Goal: Task Accomplishment & Management: Manage account settings

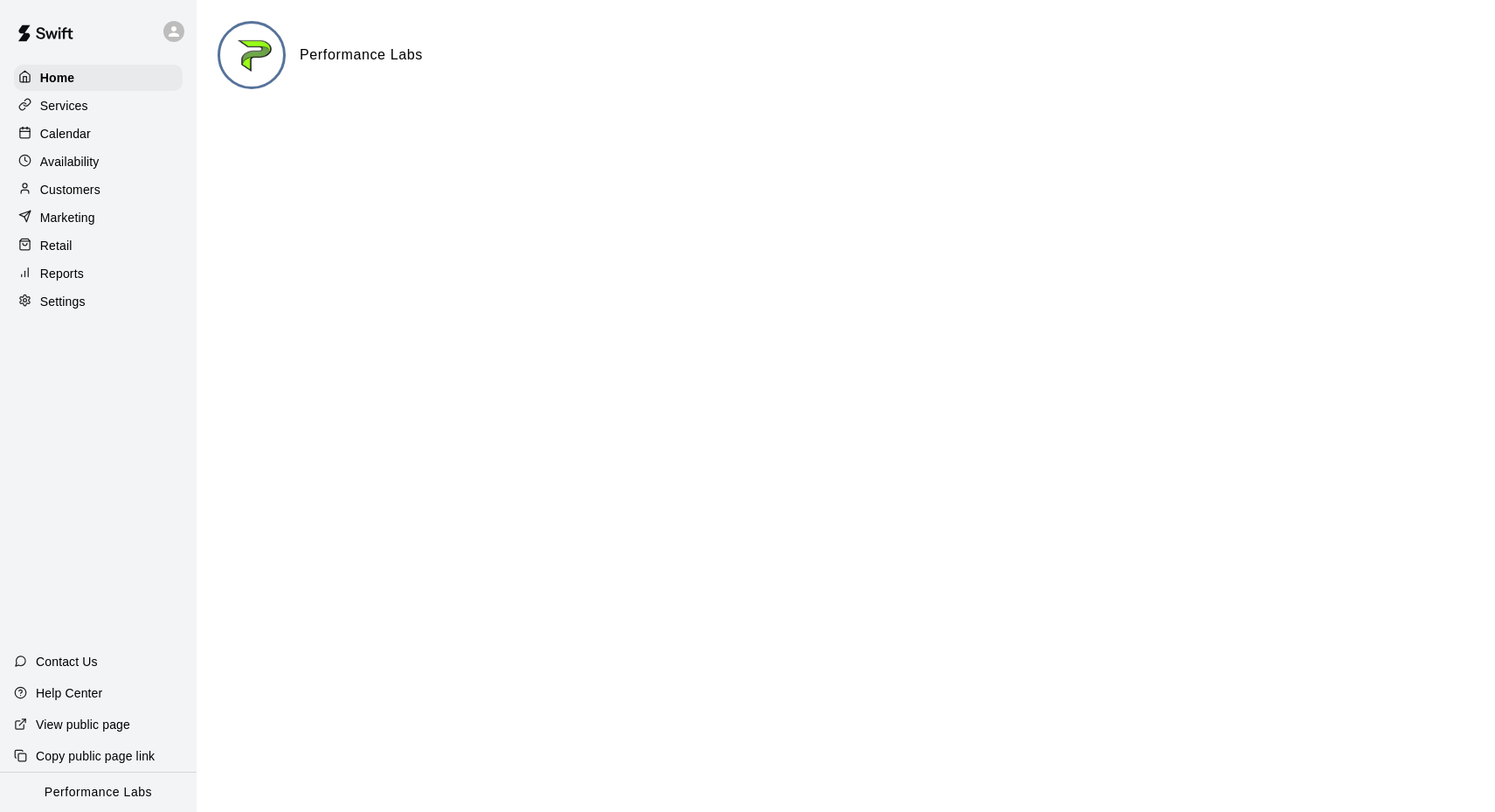
click at [80, 135] on p "Calendar" at bounding box center [65, 134] width 51 height 17
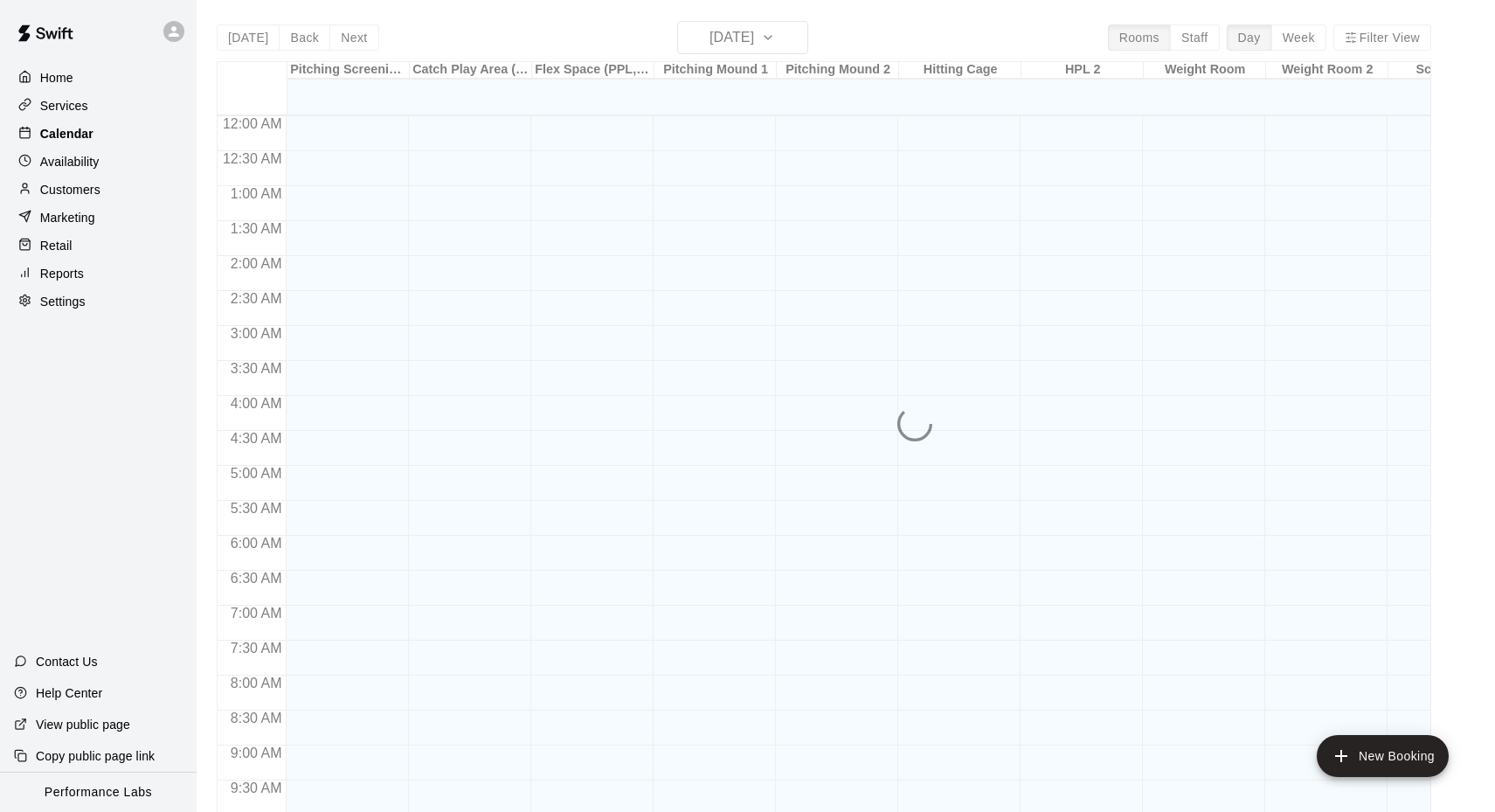
scroll to position [910, 0]
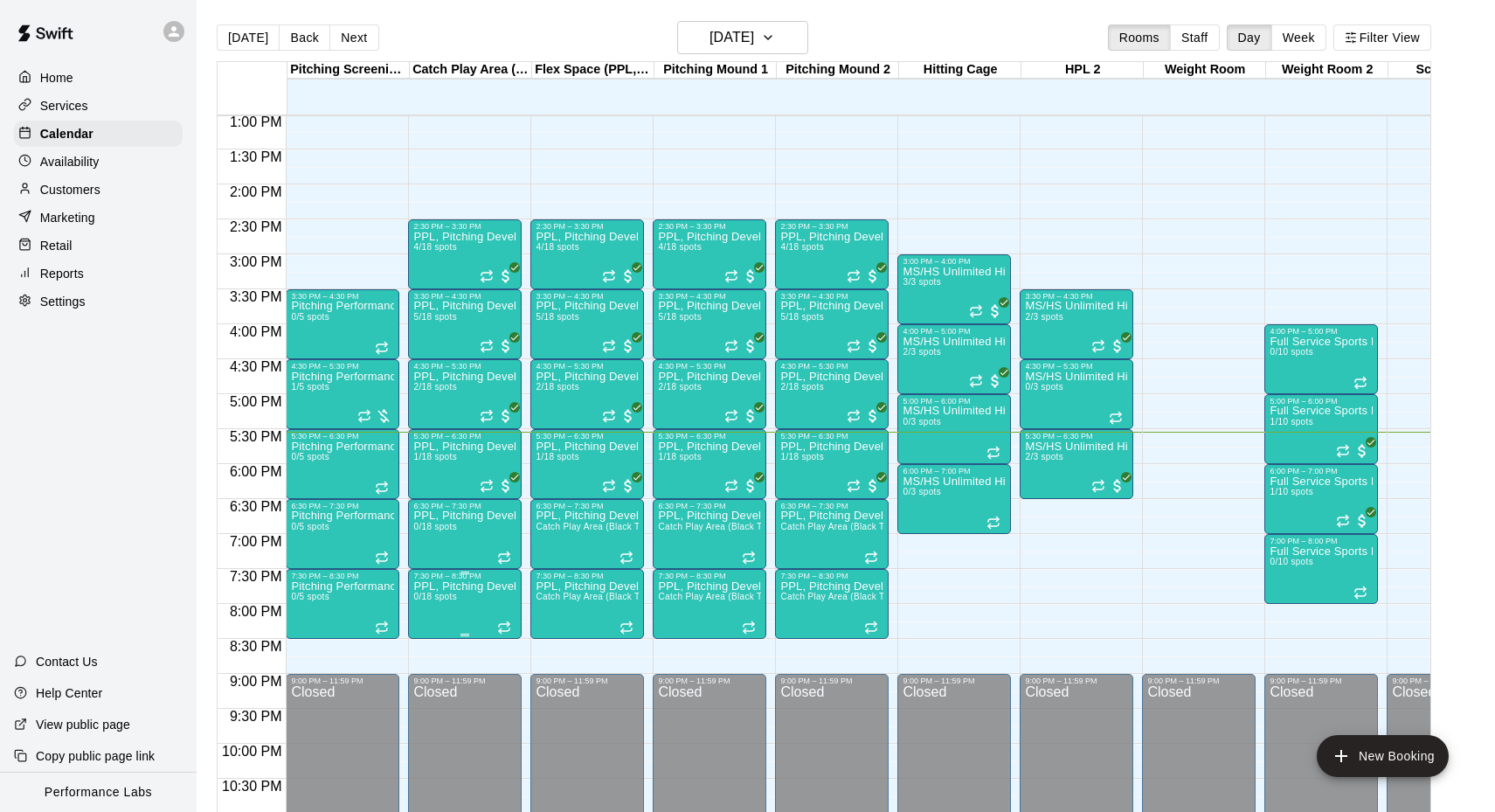
click at [439, 684] on icon "delete" at bounding box center [432, 683] width 21 height 21
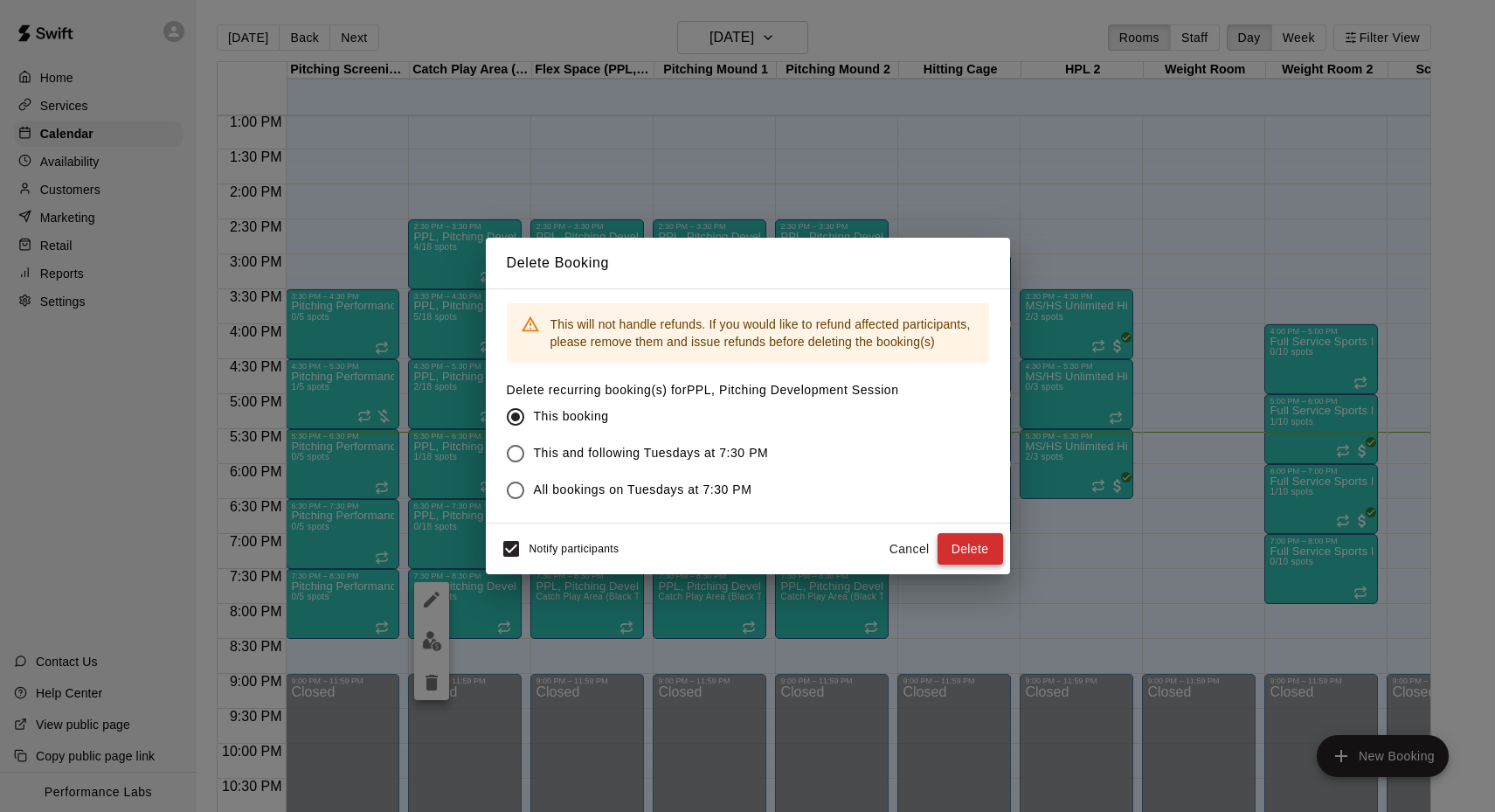
click at [965, 544] on button "Delete" at bounding box center [969, 549] width 65 height 32
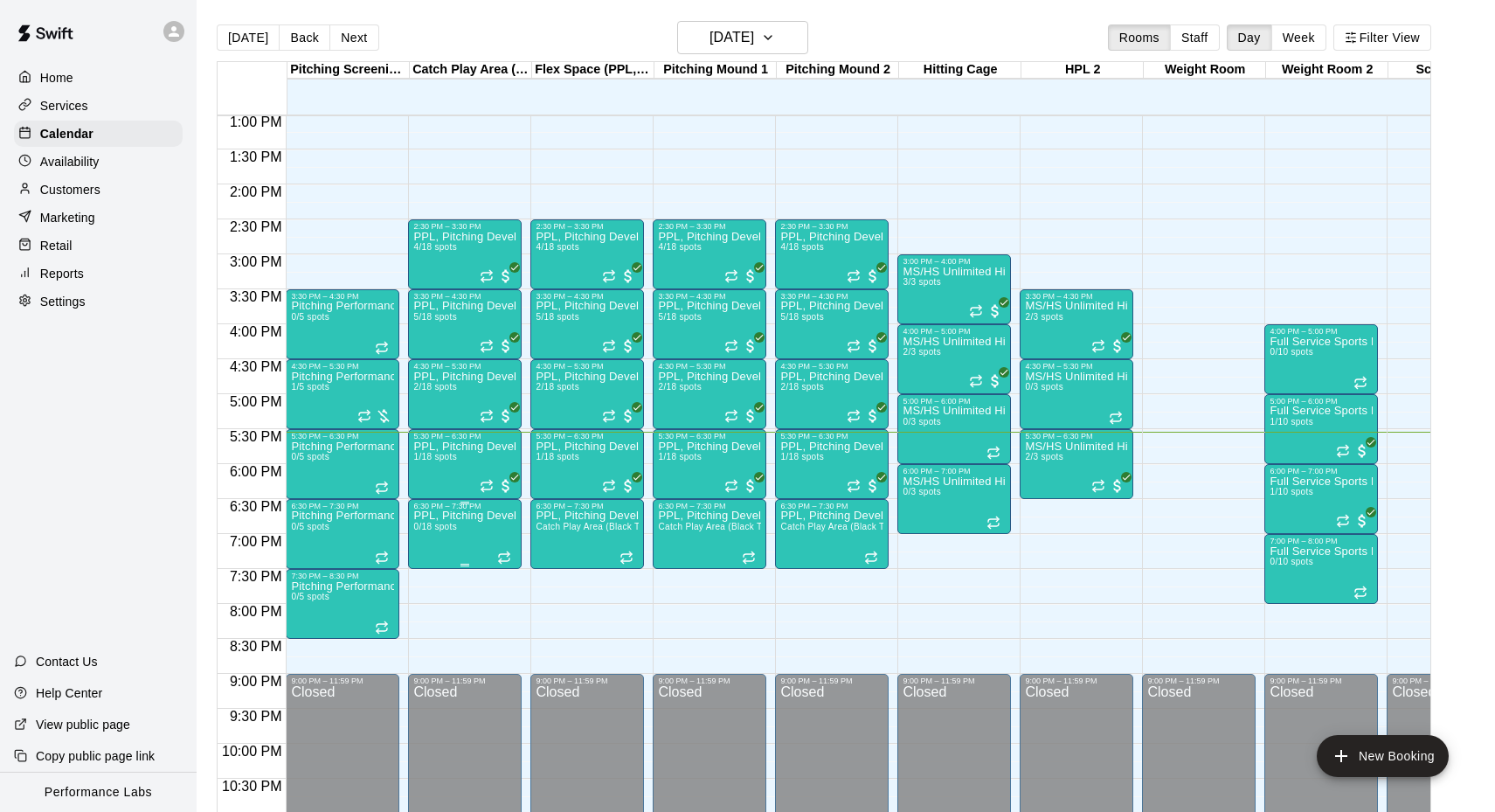
click at [430, 615] on icon "delete" at bounding box center [431, 612] width 13 height 16
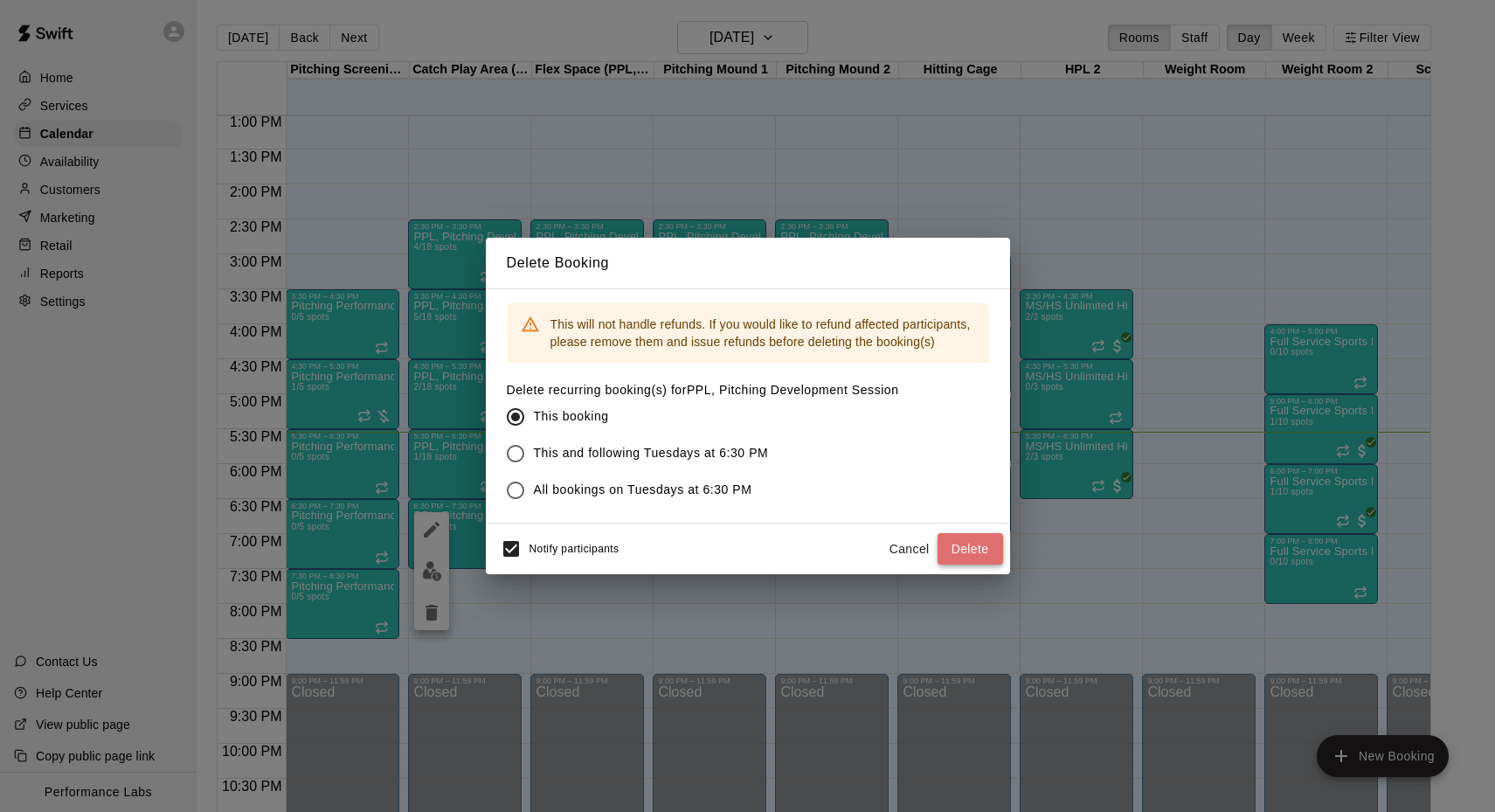
click at [985, 542] on button "Delete" at bounding box center [969, 549] width 65 height 32
